Goal: Transaction & Acquisition: Purchase product/service

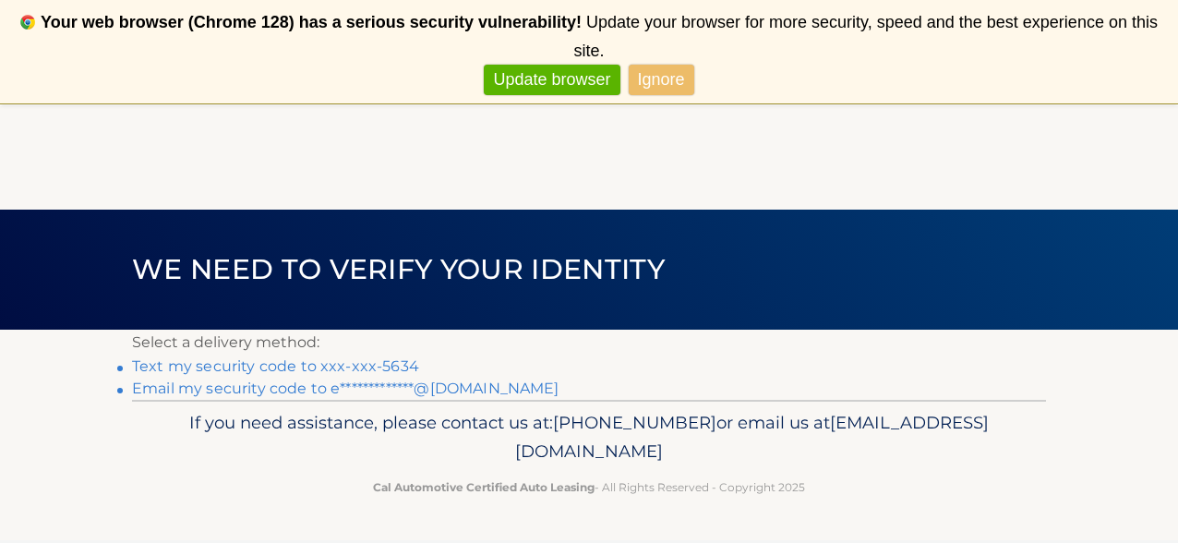
click at [258, 368] on link "Text my security code to xxx-xxx-5634" at bounding box center [275, 366] width 287 height 18
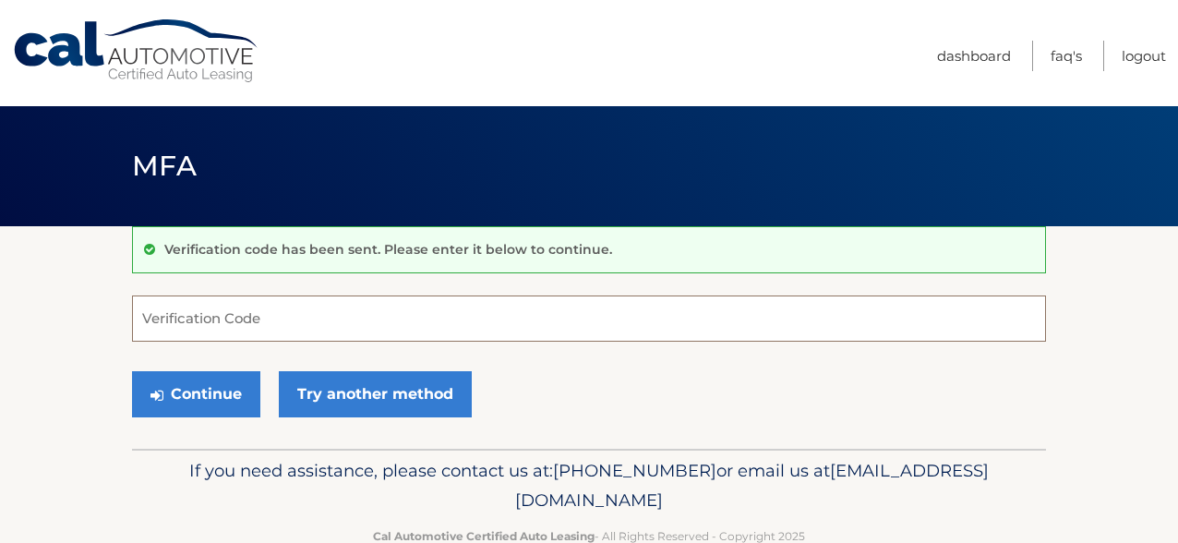
click at [260, 322] on input "Verification Code" at bounding box center [589, 319] width 914 height 46
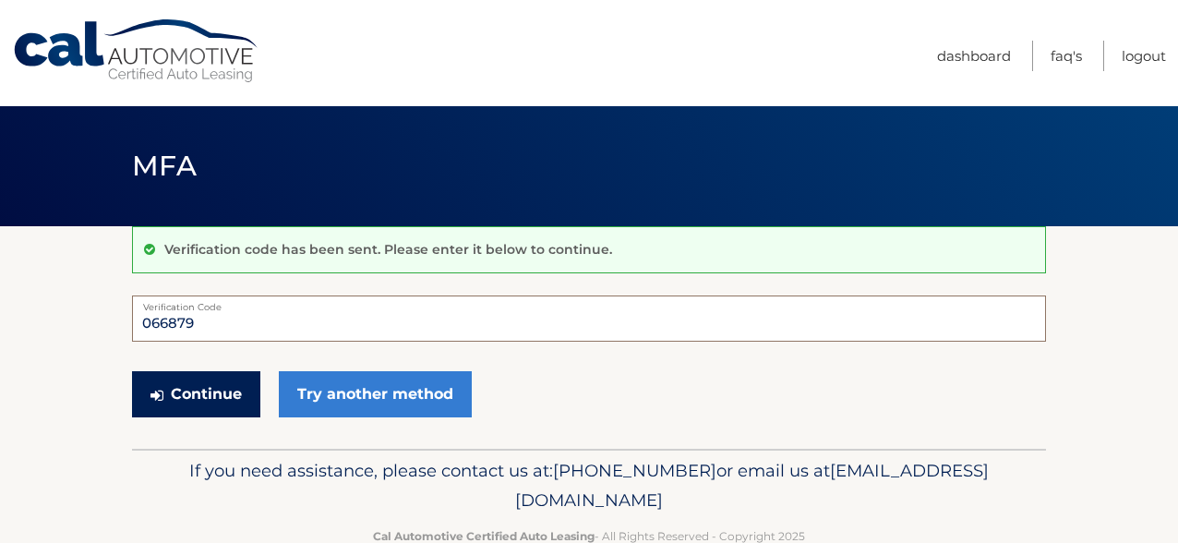
type input "066879"
click at [226, 387] on button "Continue" at bounding box center [196, 394] width 128 height 46
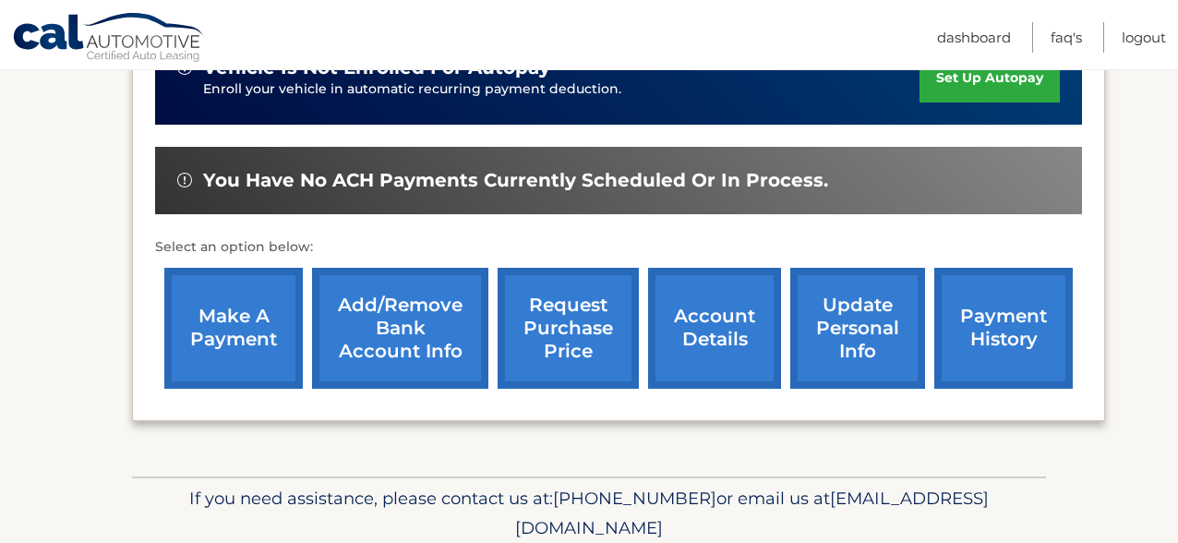
scroll to position [641, 0]
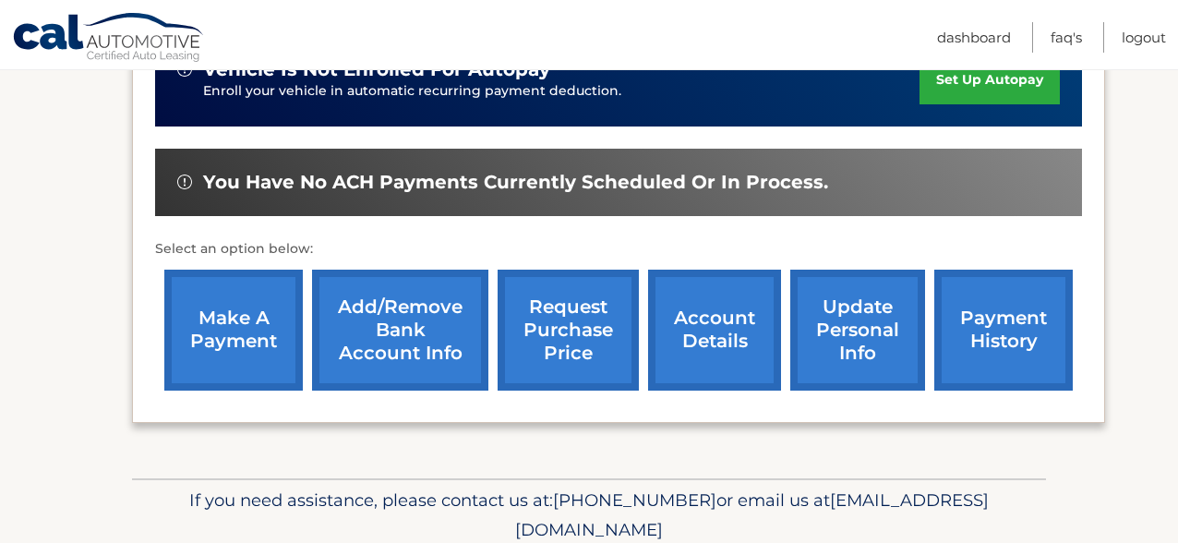
click at [244, 287] on link "make a payment" at bounding box center [233, 330] width 139 height 121
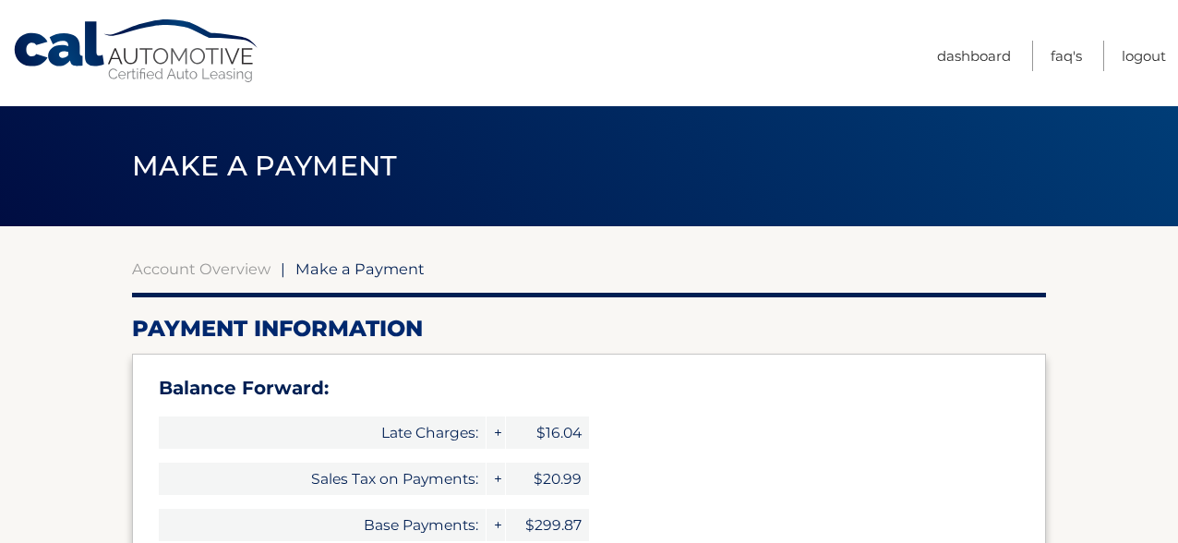
select select "MTY0MjMwNWItMjRjYi00NmQ3LTllZDktNzg2MWY5Yzc4ZDNm"
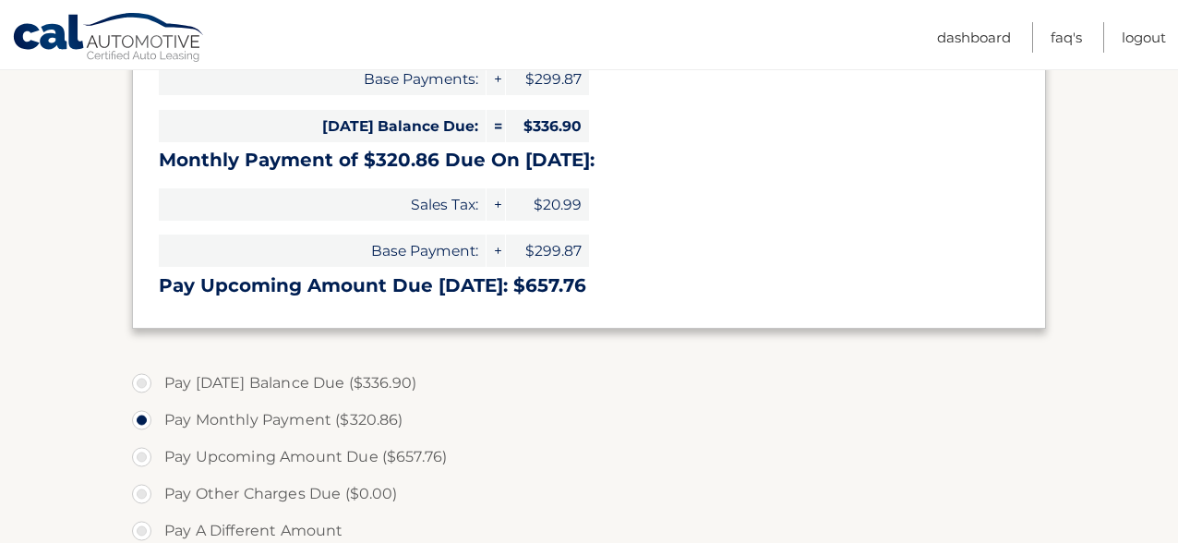
scroll to position [441, 0]
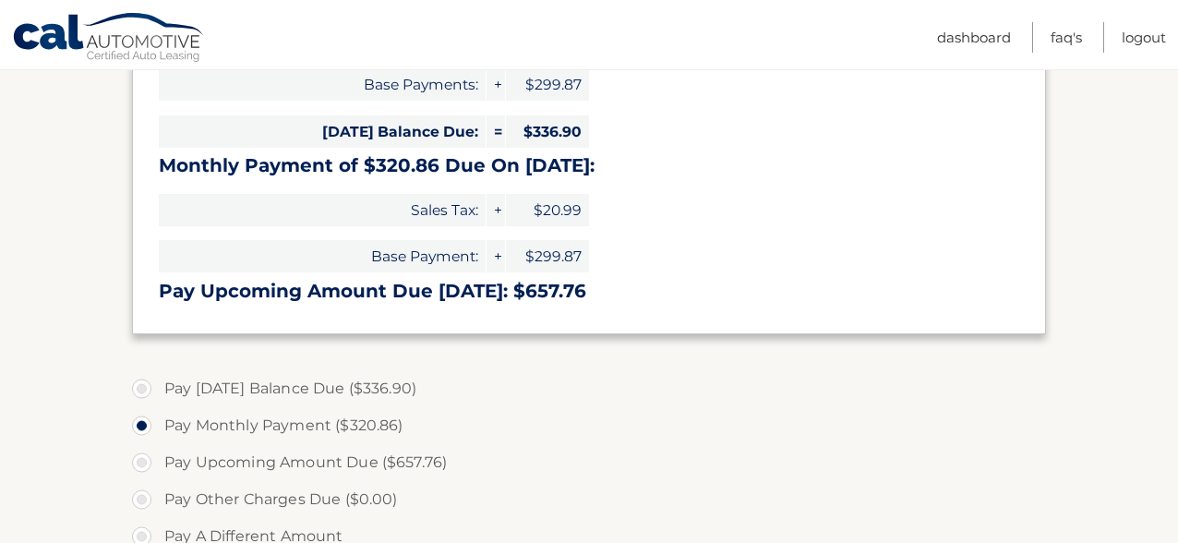
click at [143, 389] on label "Pay [DATE] Balance Due ($336.90)" at bounding box center [589, 388] width 914 height 37
click at [143, 389] on input "Pay [DATE] Balance Due ($336.90)" at bounding box center [148, 385] width 18 height 30
radio input "true"
type input "336.90"
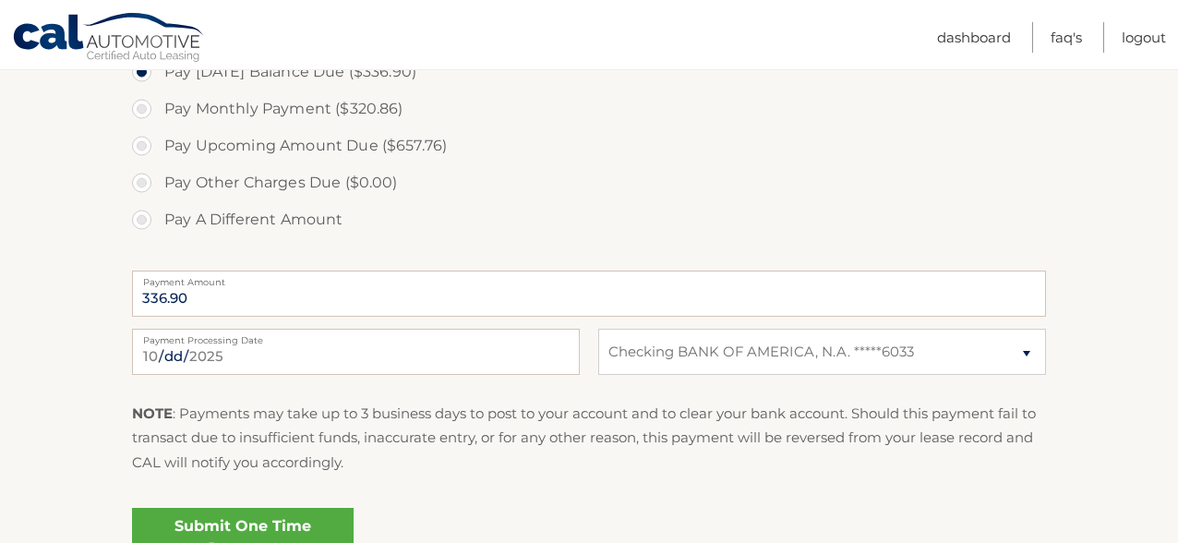
scroll to position [869, 0]
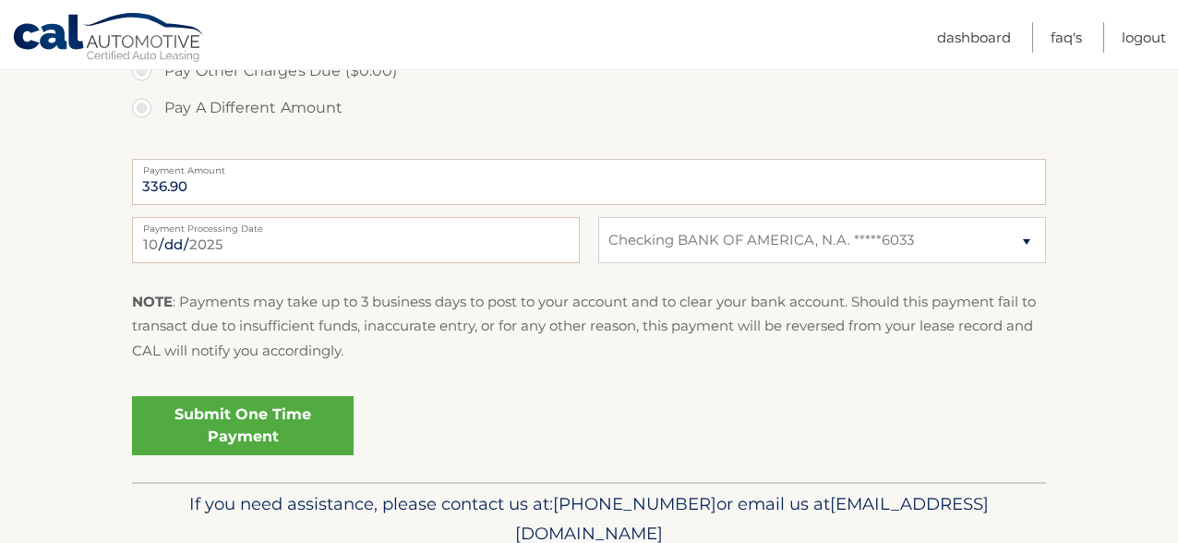
click at [257, 409] on link "Submit One Time Payment" at bounding box center [243, 425] width 222 height 59
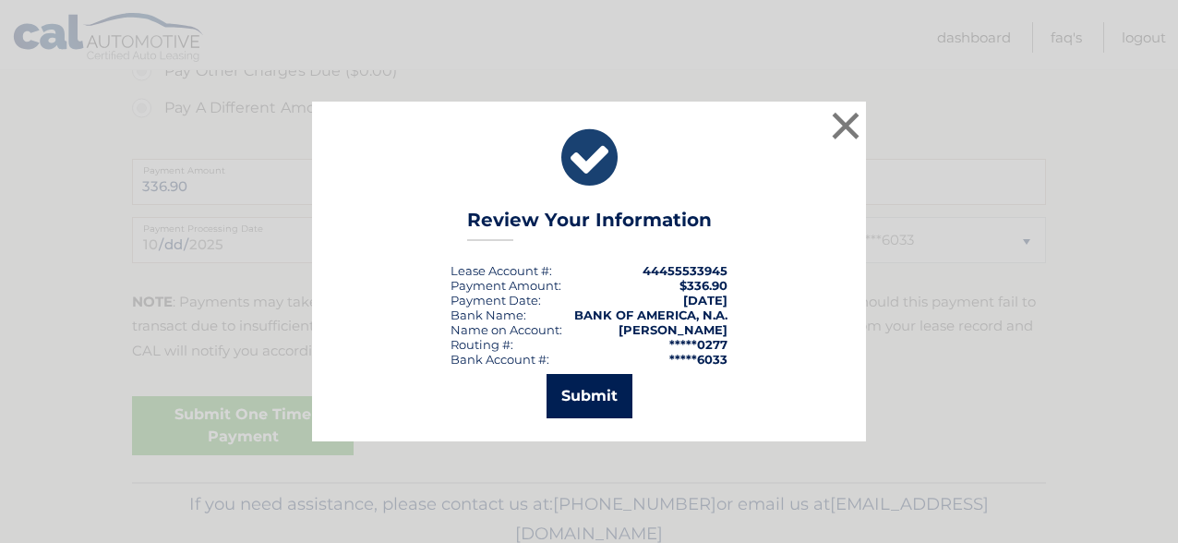
click at [604, 392] on button "Submit" at bounding box center [590, 396] width 86 height 44
